Goal: Information Seeking & Learning: Learn about a topic

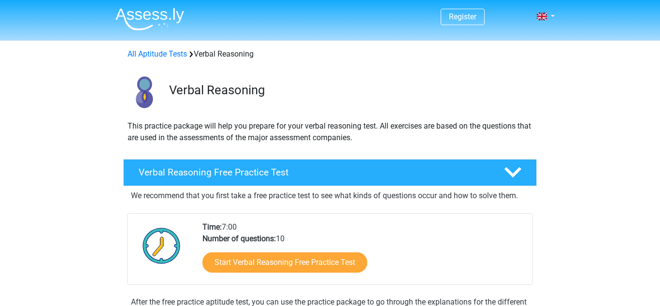
click at [517, 205] on div "We recommend that you first take a free practice test to see what kinds of ques…" at bounding box center [330, 252] width 406 height 133
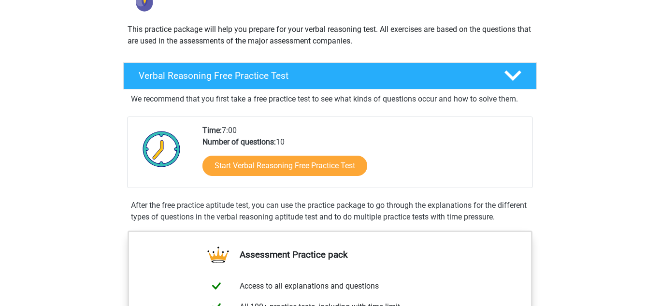
scroll to position [77, 0]
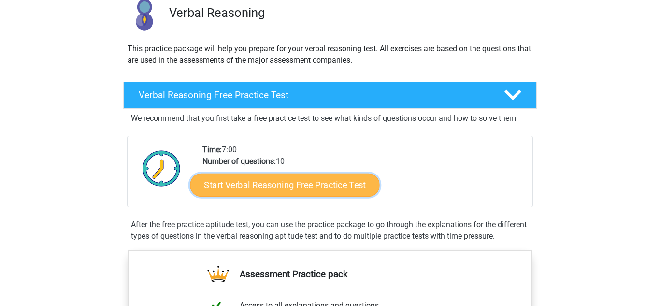
click at [275, 188] on link "Start Verbal Reasoning Free Practice Test" at bounding box center [284, 184] width 189 height 23
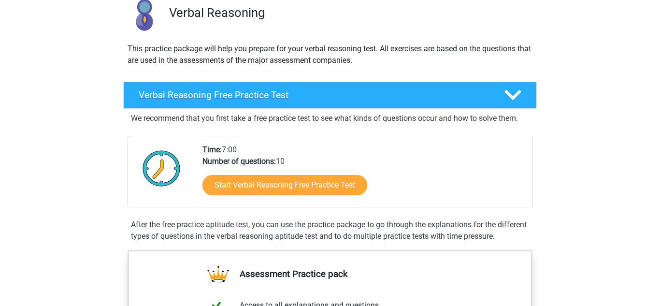
click at [512, 97] on polygon at bounding box center [512, 95] width 17 height 11
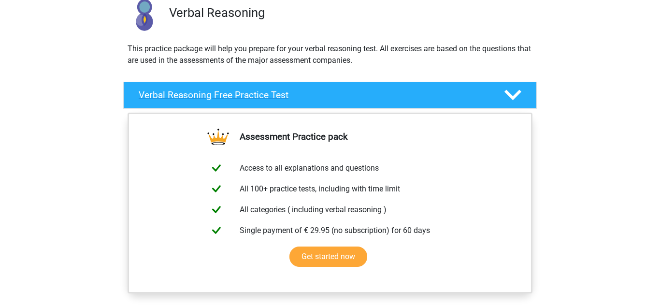
click at [511, 93] on icon at bounding box center [512, 94] width 17 height 17
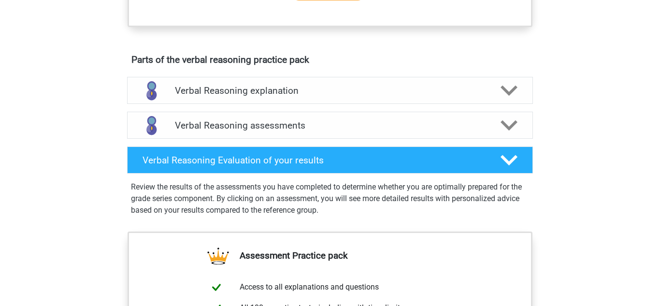
scroll to position [483, 0]
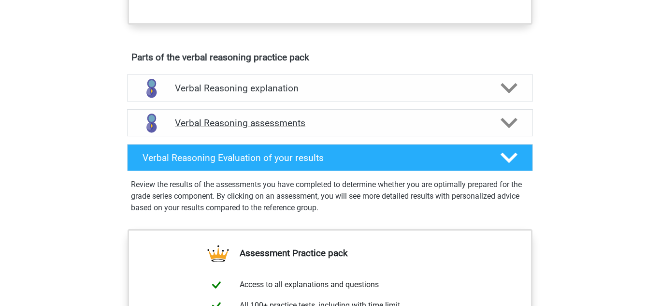
click at [503, 125] on div "Verbal Reasoning assessments" at bounding box center [330, 122] width 406 height 27
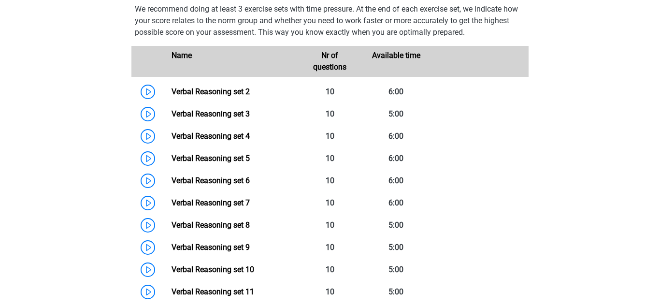
scroll to position [638, 0]
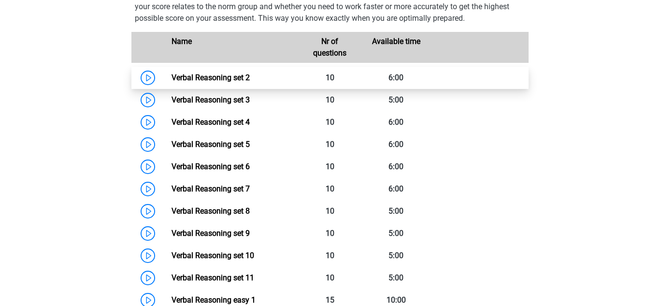
click at [193, 82] on link "Verbal Reasoning set 2" at bounding box center [211, 77] width 78 height 9
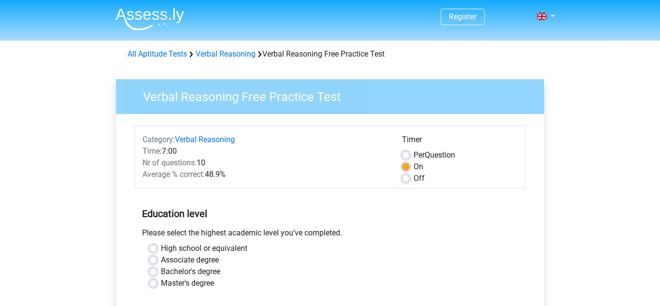
click at [314, 205] on h5 "Education level" at bounding box center [330, 213] width 376 height 19
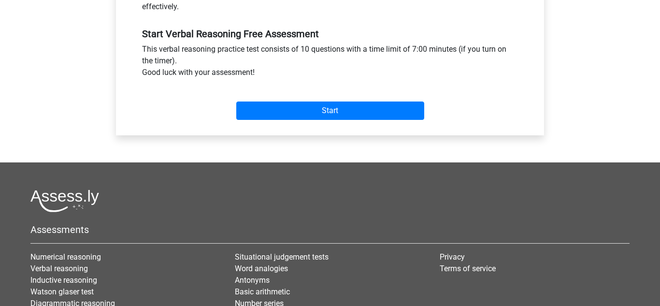
scroll to position [348, 0]
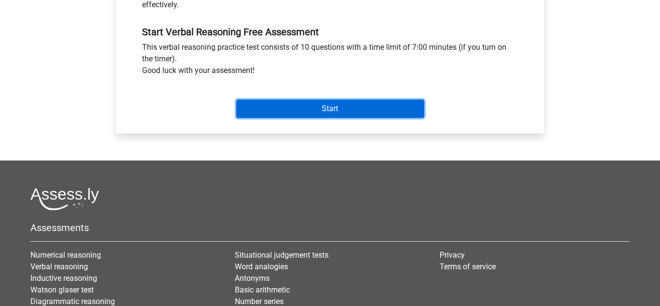
click at [372, 115] on input "Start" at bounding box center [330, 109] width 188 height 18
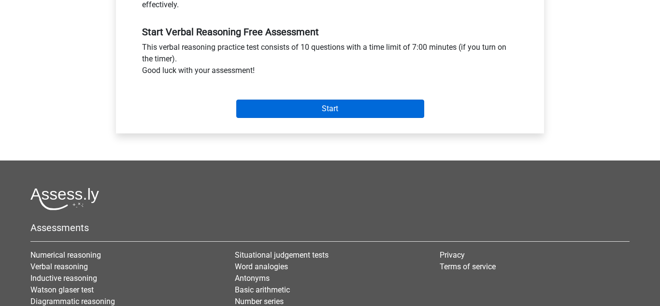
scroll to position [243, 0]
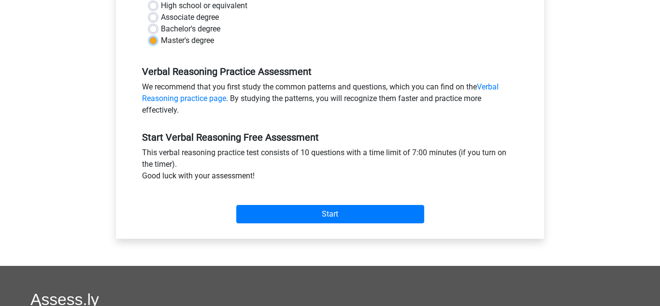
click at [149, 35] on input "Master's degree" at bounding box center [153, 40] width 8 height 10
radio input "true"
click at [149, 23] on input "Bachelor's degree" at bounding box center [153, 28] width 8 height 10
radio input "true"
click at [149, 12] on input "Associate degree" at bounding box center [153, 17] width 8 height 10
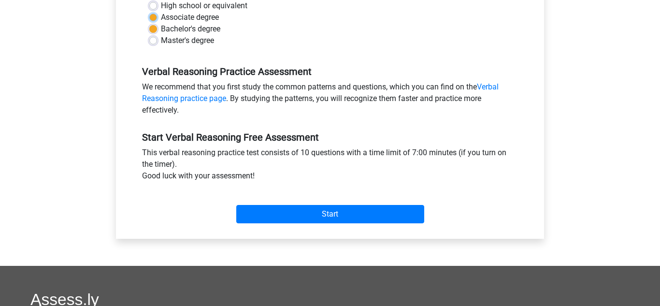
radio input "true"
click at [149, 0] on input "High school or equivalent" at bounding box center [153, 5] width 8 height 10
radio input "true"
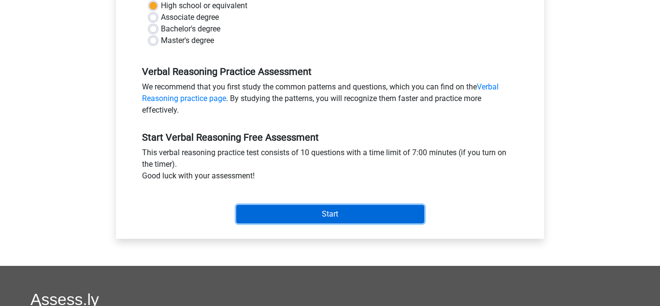
click at [274, 219] on input "Start" at bounding box center [330, 214] width 188 height 18
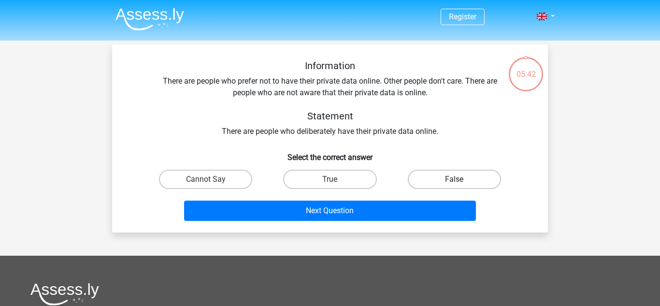
click at [456, 172] on label "False" at bounding box center [454, 179] width 93 height 19
click at [456, 179] on input "False" at bounding box center [457, 182] width 6 height 6
radio input "true"
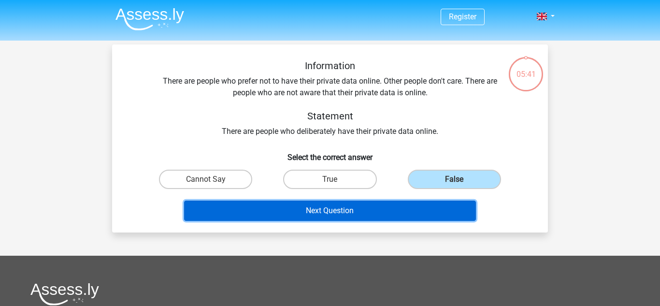
click at [446, 205] on button "Next Question" at bounding box center [330, 211] width 292 height 20
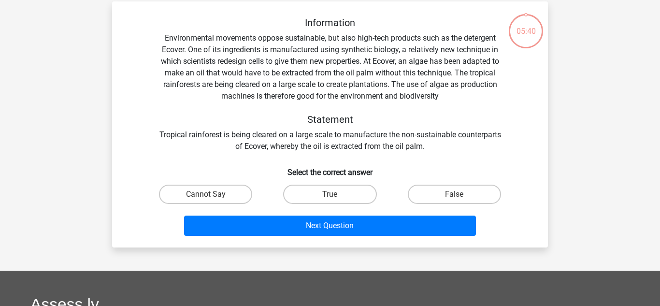
scroll to position [44, 0]
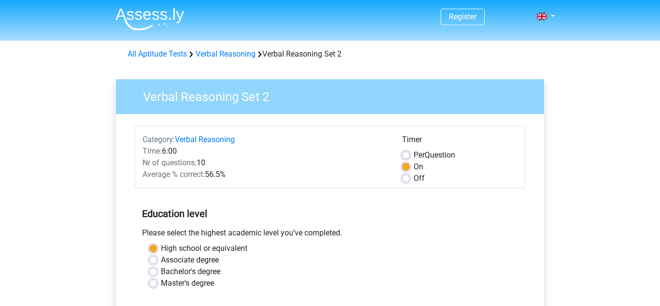
click at [414, 174] on label "Off" at bounding box center [419, 178] width 11 height 12
click at [407, 174] on input "Off" at bounding box center [406, 177] width 8 height 10
radio input "true"
click at [402, 149] on input "Per Question" at bounding box center [406, 154] width 8 height 10
radio input "true"
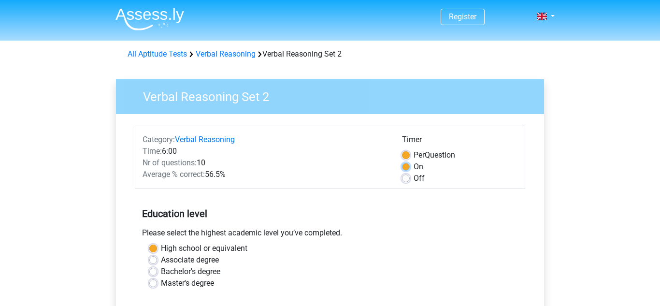
click at [402, 161] on input "On" at bounding box center [406, 166] width 8 height 10
radio input "true"
click at [402, 172] on input "Off" at bounding box center [406, 177] width 8 height 10
radio input "true"
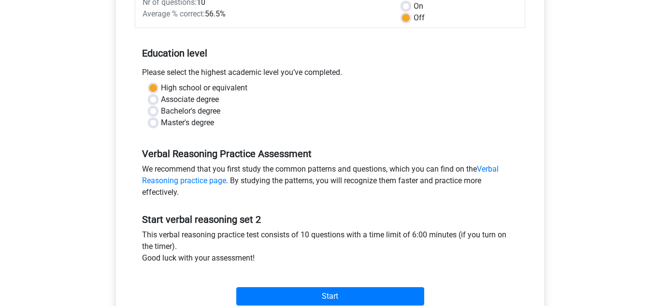
scroll to position [174, 0]
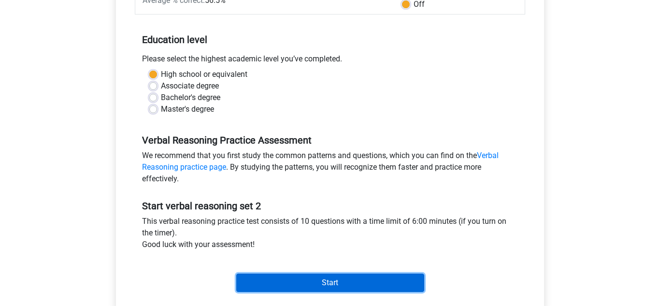
click at [280, 281] on input "Start" at bounding box center [330, 282] width 188 height 18
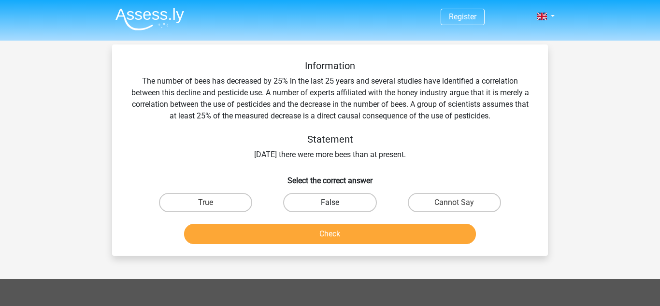
click at [355, 204] on label "False" at bounding box center [329, 202] width 93 height 19
click at [336, 204] on input "False" at bounding box center [333, 205] width 6 height 6
radio input "true"
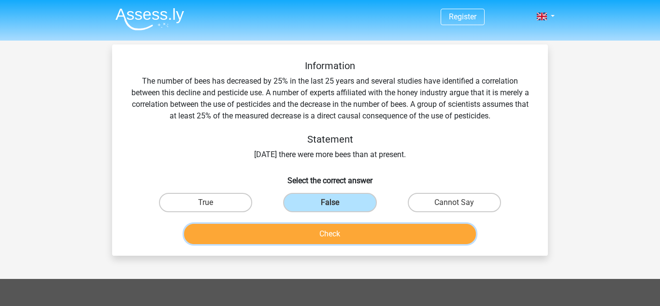
click at [361, 231] on button "Check" at bounding box center [330, 234] width 292 height 20
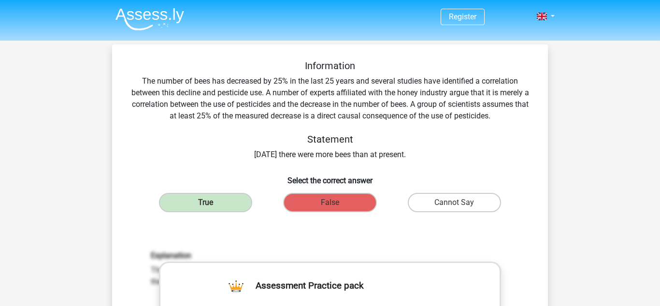
click at [374, 222] on div "Information The number of bees has decreased by 25% in the last 25 years and se…" at bounding box center [330, 309] width 428 height 499
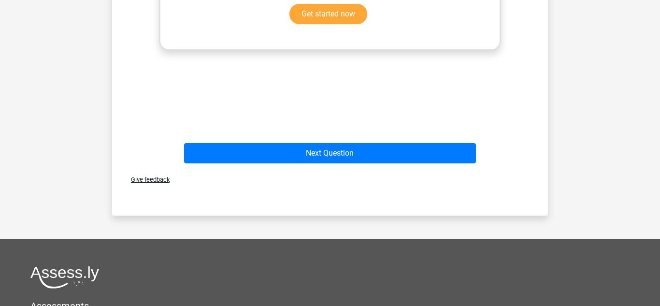
scroll to position [406, 0]
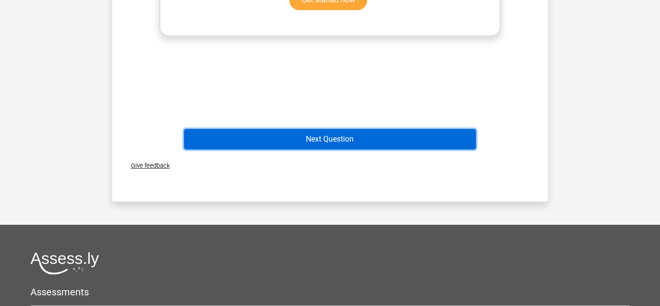
click at [254, 144] on button "Next Question" at bounding box center [330, 139] width 292 height 20
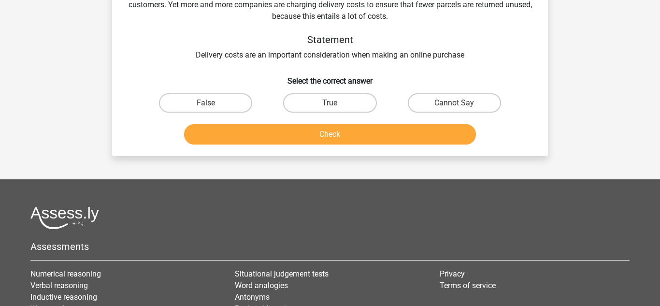
scroll to position [44, 0]
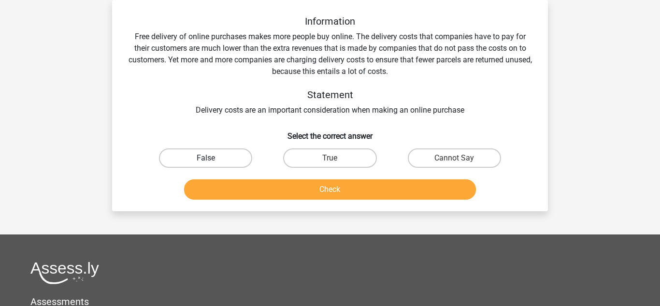
click at [222, 162] on label "False" at bounding box center [205, 157] width 93 height 19
click at [212, 162] on input "False" at bounding box center [209, 161] width 6 height 6
radio input "true"
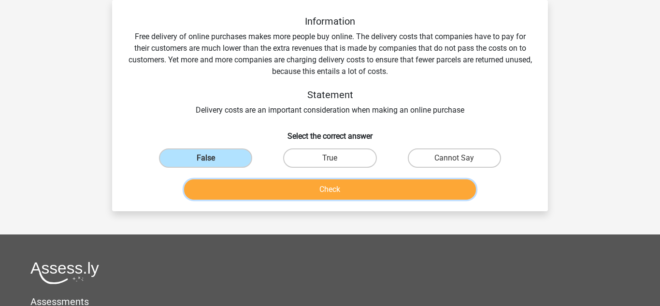
click at [250, 183] on button "Check" at bounding box center [330, 189] width 292 height 20
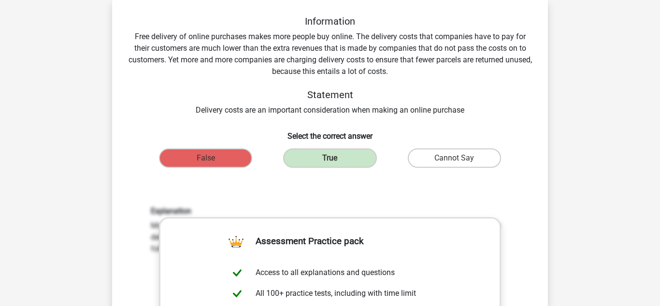
click at [351, 176] on div "Information Free delivery of online purchases makes more people buy online. The…" at bounding box center [330, 264] width 428 height 499
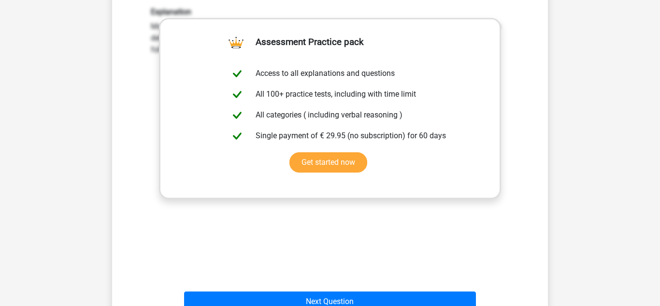
scroll to position [257, 0]
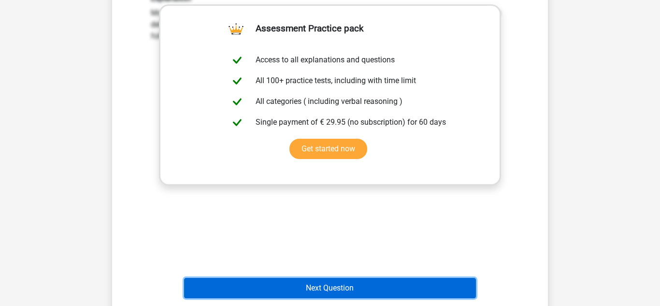
click at [294, 283] on button "Next Question" at bounding box center [330, 288] width 292 height 20
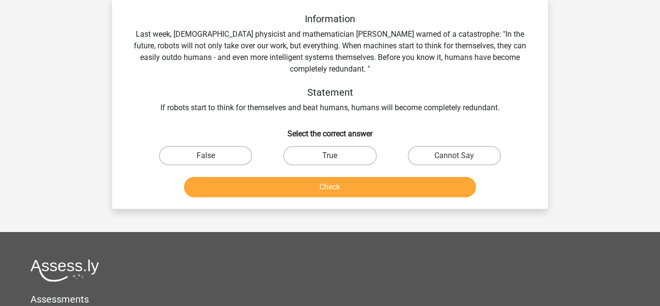
scroll to position [44, 0]
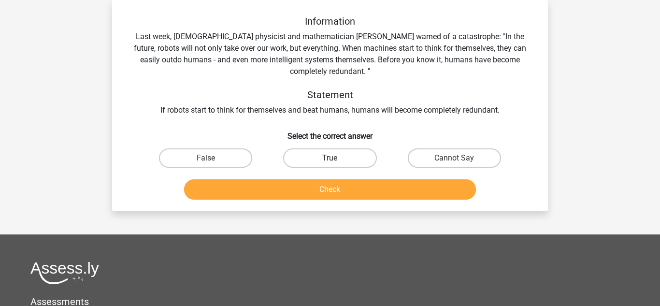
click at [346, 156] on label "True" at bounding box center [329, 157] width 93 height 19
click at [336, 158] on input "True" at bounding box center [333, 161] width 6 height 6
radio input "true"
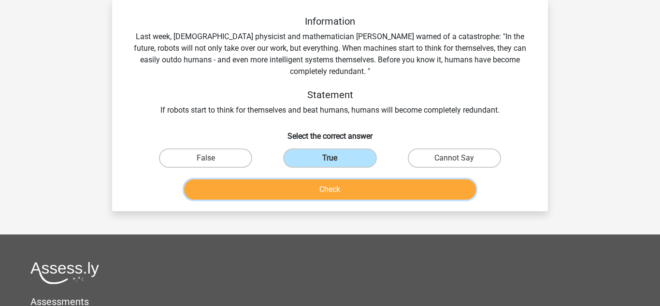
click at [348, 193] on button "Check" at bounding box center [330, 189] width 292 height 20
